Goal: Contribute content

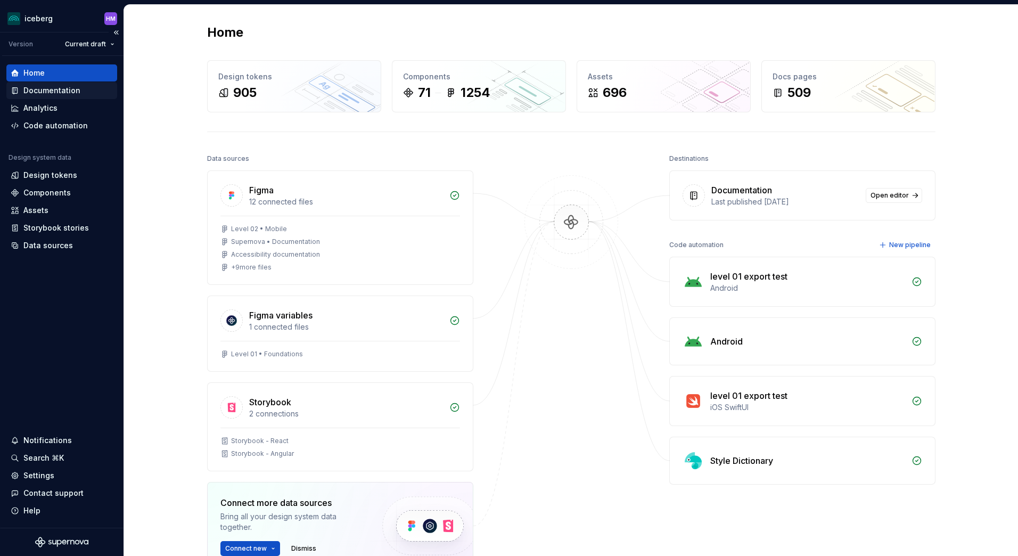
click at [58, 96] on div "Documentation" at bounding box center [61, 90] width 111 height 17
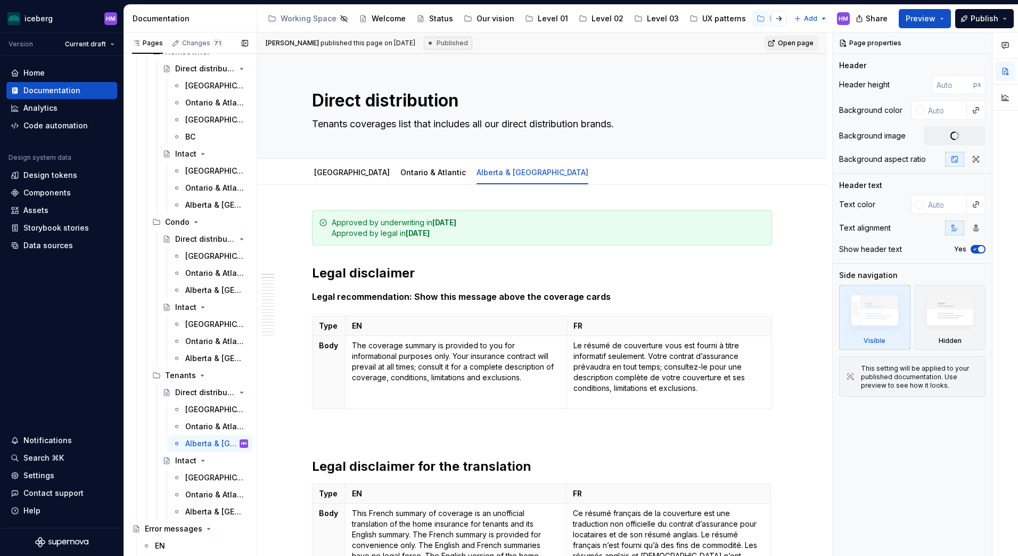
scroll to position [660, 0]
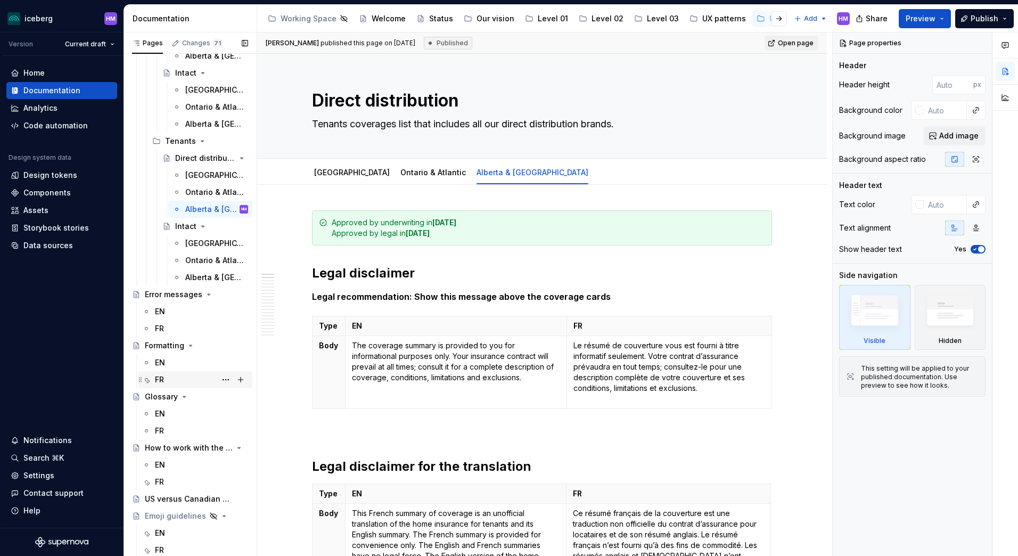
click at [160, 380] on div "FR" at bounding box center [159, 379] width 9 height 11
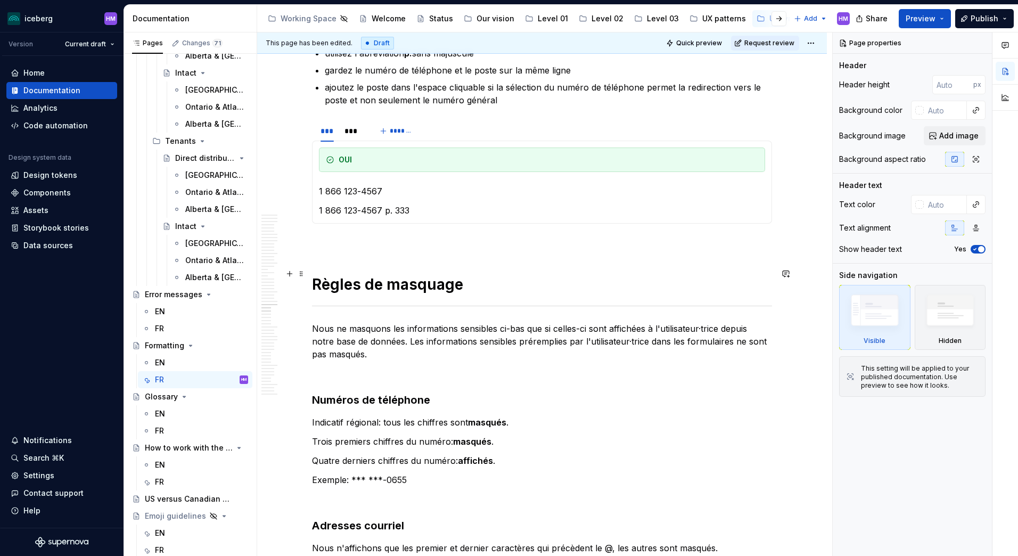
scroll to position [4953, 0]
click at [362, 343] on p "Nous ne masquons les informations sensibles ci-bas que si celles-ci sont affich…" at bounding box center [542, 340] width 460 height 38
type textarea "*"
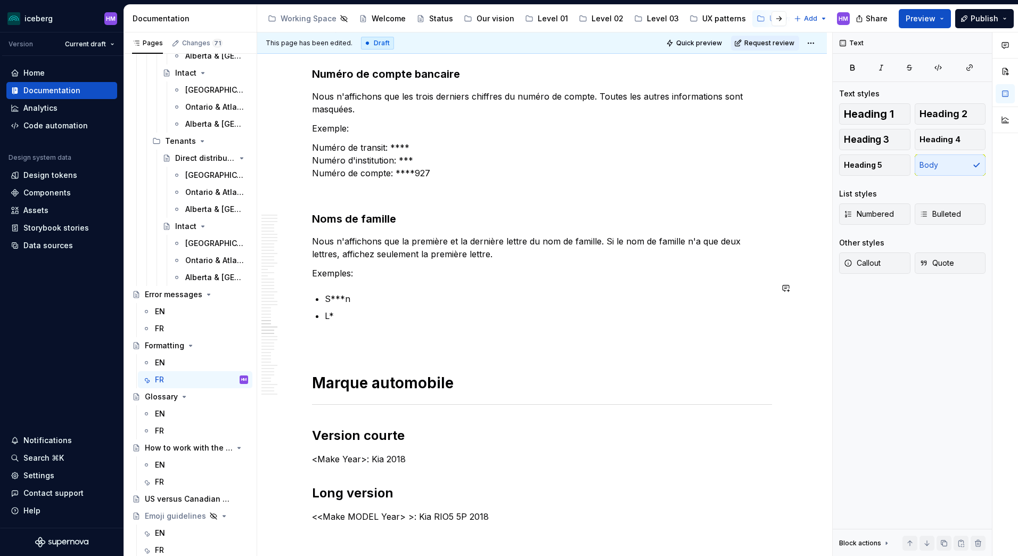
scroll to position [5698, 0]
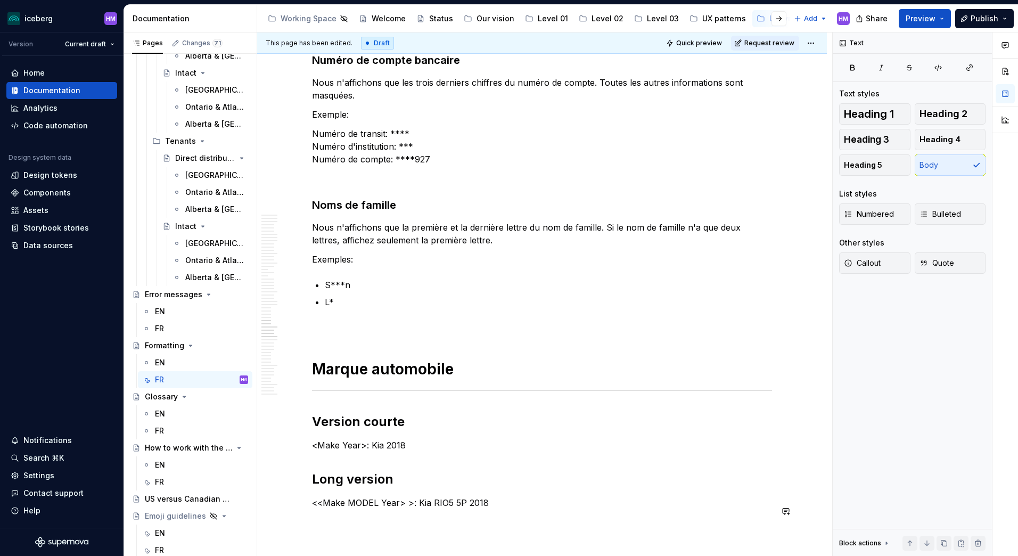
type textarea "*"
